Goal: Navigation & Orientation: Find specific page/section

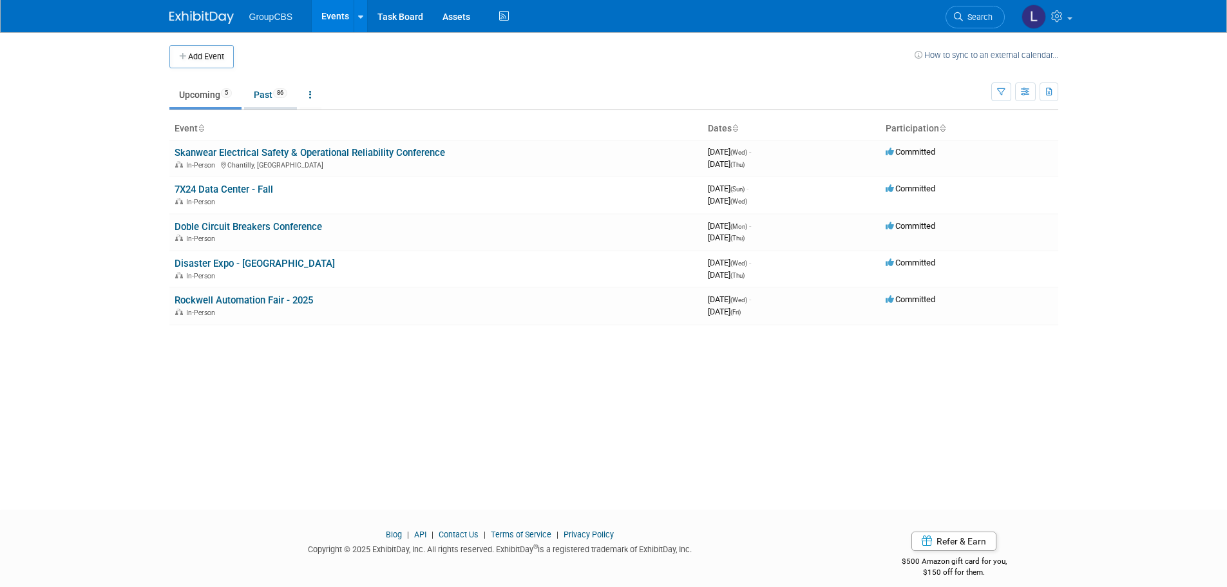
click at [269, 91] on link "Past 86" at bounding box center [270, 94] width 53 height 24
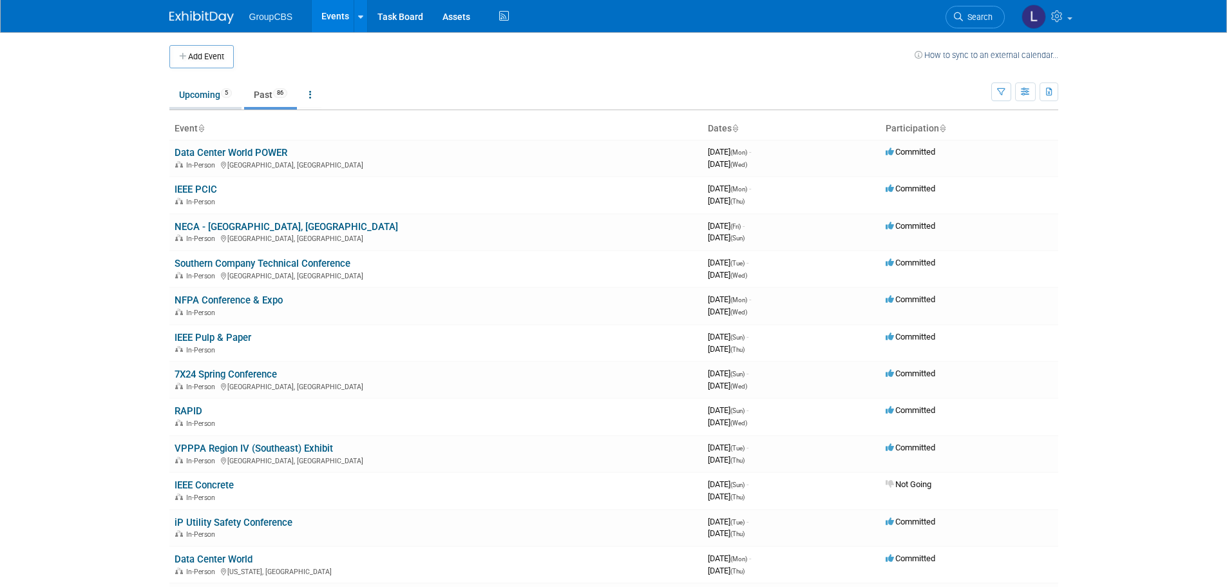
click at [204, 89] on link "Upcoming 5" at bounding box center [205, 94] width 72 height 24
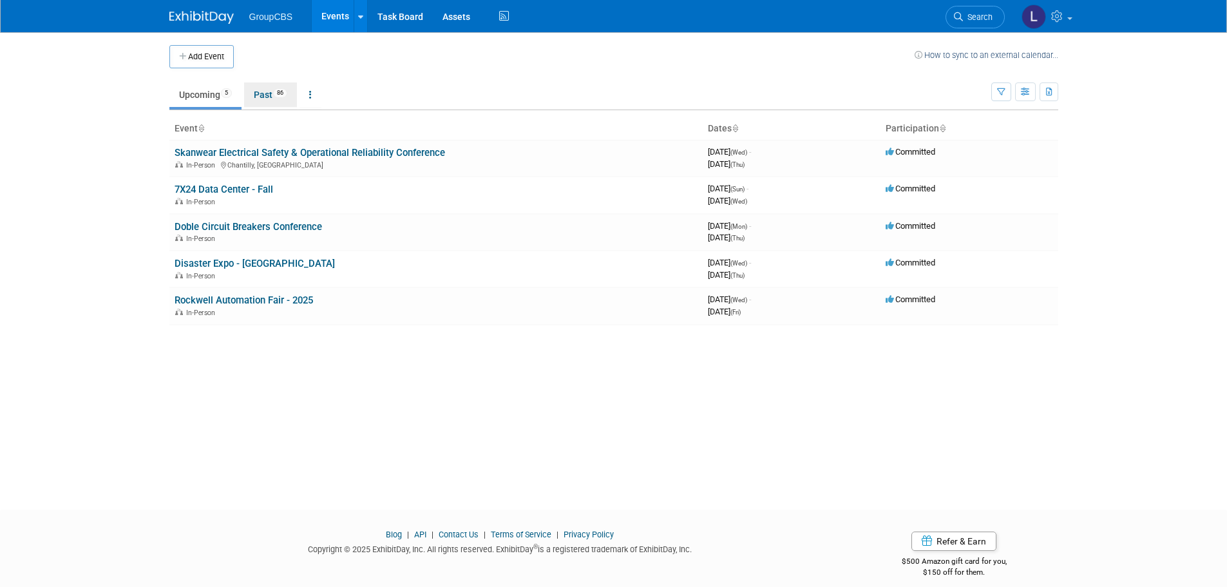
click at [269, 93] on link "Past 86" at bounding box center [270, 94] width 53 height 24
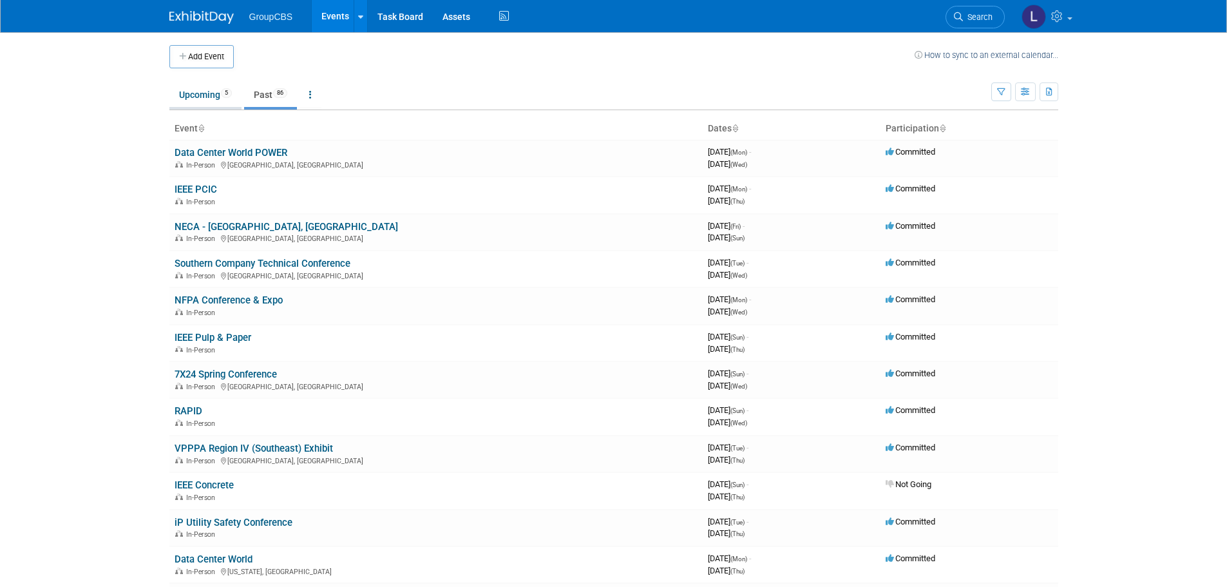
click at [193, 93] on link "Upcoming 5" at bounding box center [205, 94] width 72 height 24
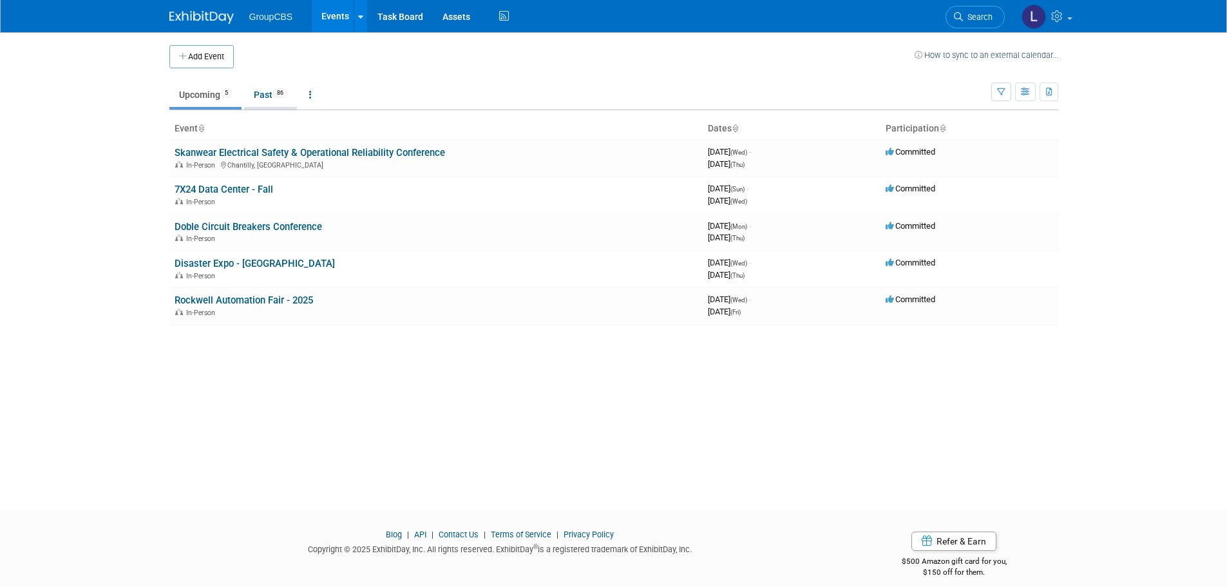
click at [284, 91] on span "86" at bounding box center [280, 93] width 14 height 10
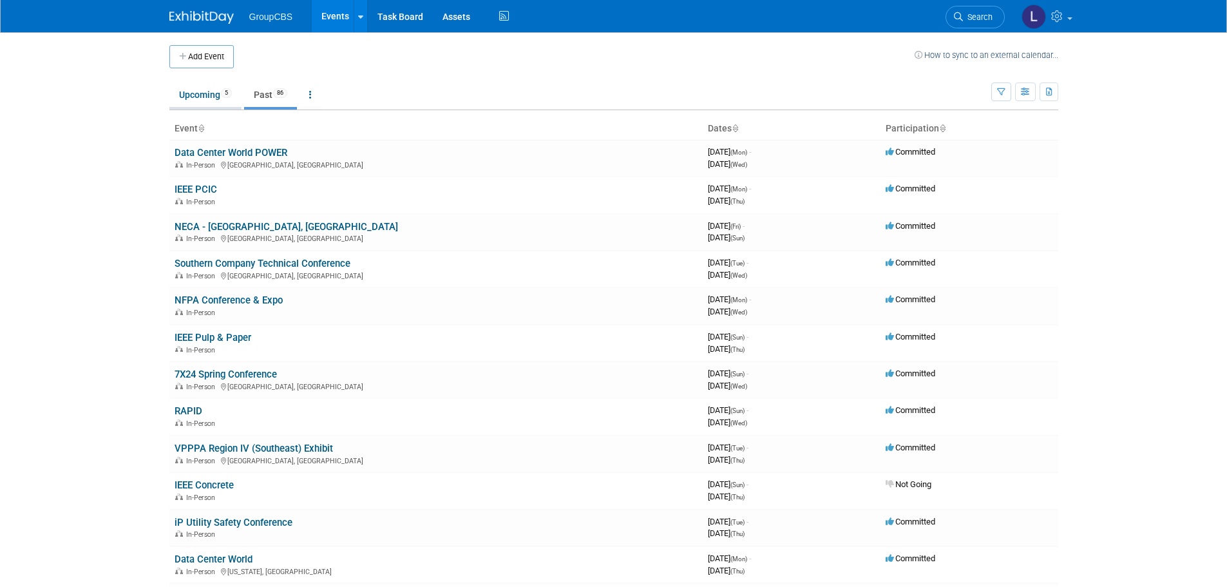
click at [207, 95] on link "Upcoming 5" at bounding box center [205, 94] width 72 height 24
